Goal: Communication & Community: Share content

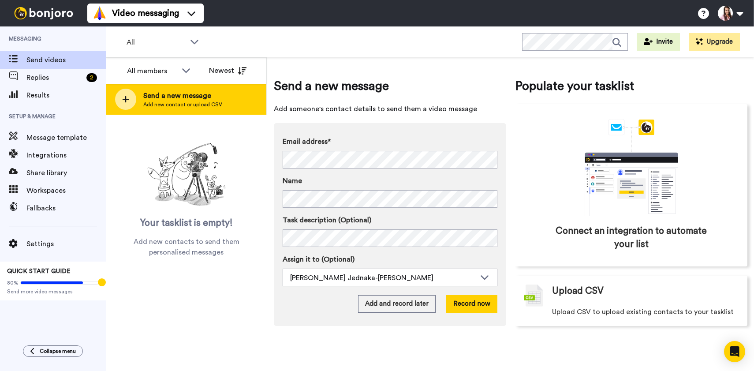
click at [187, 103] on span "Add new contact or upload CSV" at bounding box center [182, 104] width 79 height 7
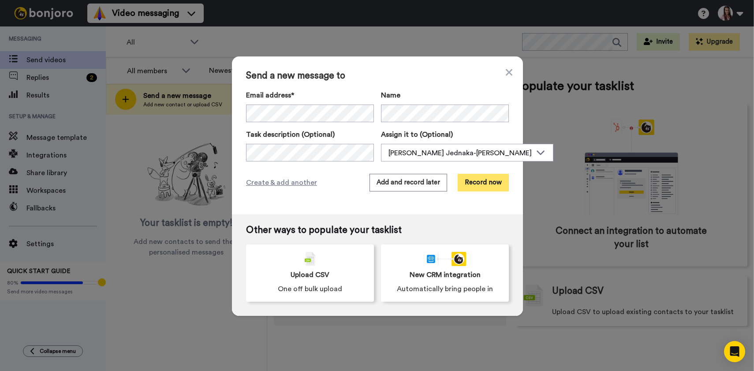
click at [490, 179] on button "Record now" at bounding box center [483, 183] width 51 height 18
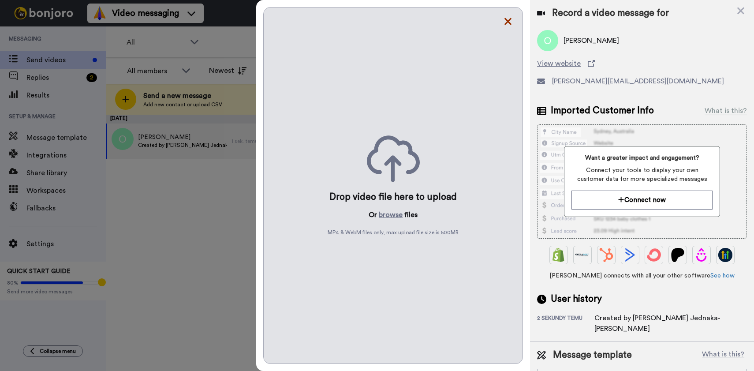
click at [510, 22] on icon at bounding box center [508, 21] width 9 height 11
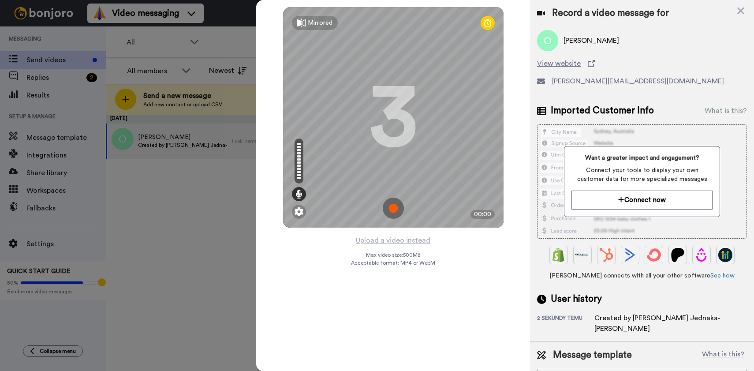
click at [395, 204] on img at bounding box center [393, 208] width 21 height 21
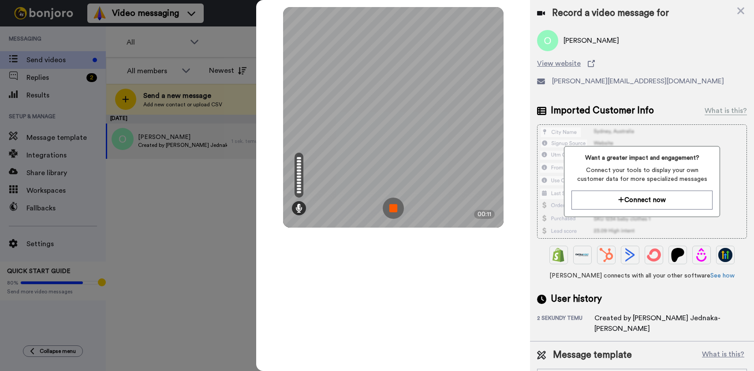
click at [393, 211] on img at bounding box center [393, 208] width 21 height 21
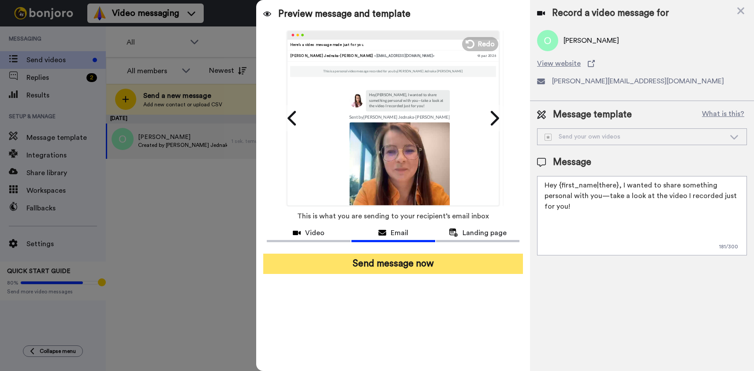
click at [388, 261] on button "Send message now" at bounding box center [393, 264] width 260 height 20
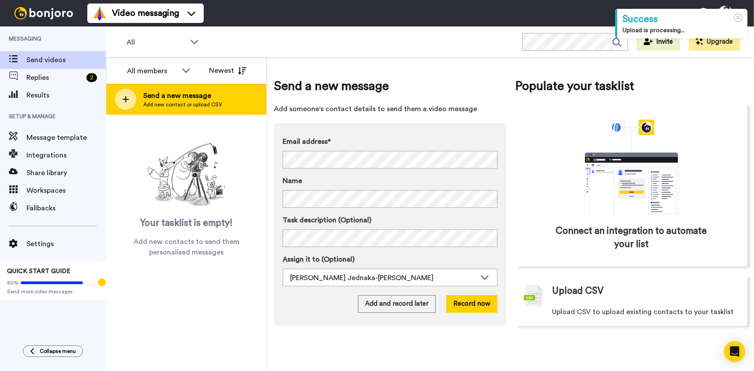
click at [201, 95] on span "Send a new message" at bounding box center [182, 95] width 79 height 11
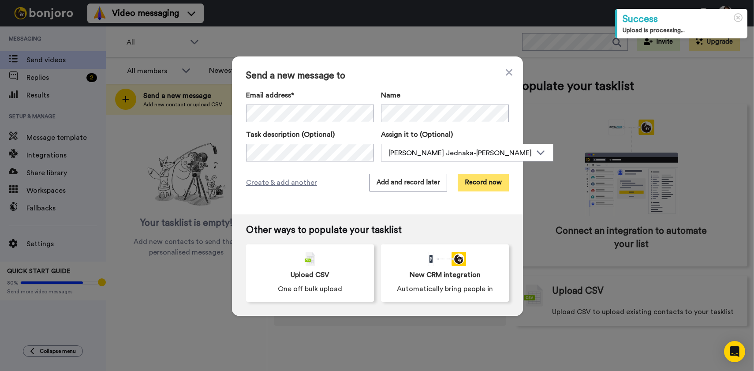
click at [471, 182] on button "Record now" at bounding box center [483, 183] width 51 height 18
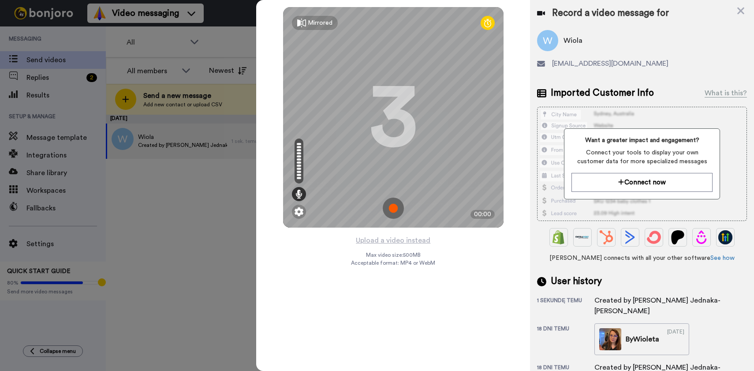
click at [393, 209] on img at bounding box center [393, 208] width 21 height 21
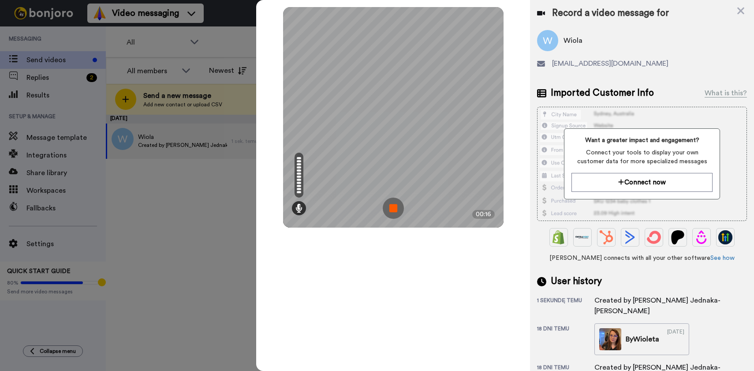
click at [398, 206] on img at bounding box center [393, 208] width 21 height 21
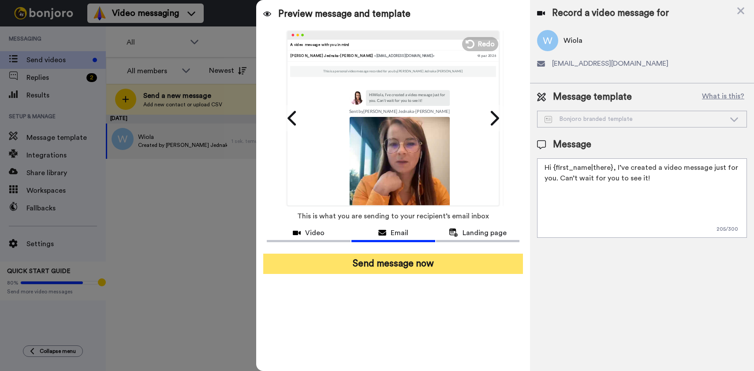
click at [414, 265] on button "Send message now" at bounding box center [393, 264] width 260 height 20
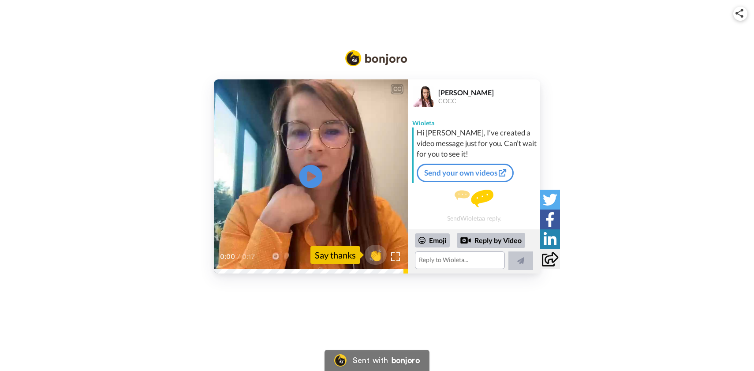
click at [309, 179] on icon "Play/Pause" at bounding box center [310, 177] width 23 height 42
